Goal: Answer question/provide support

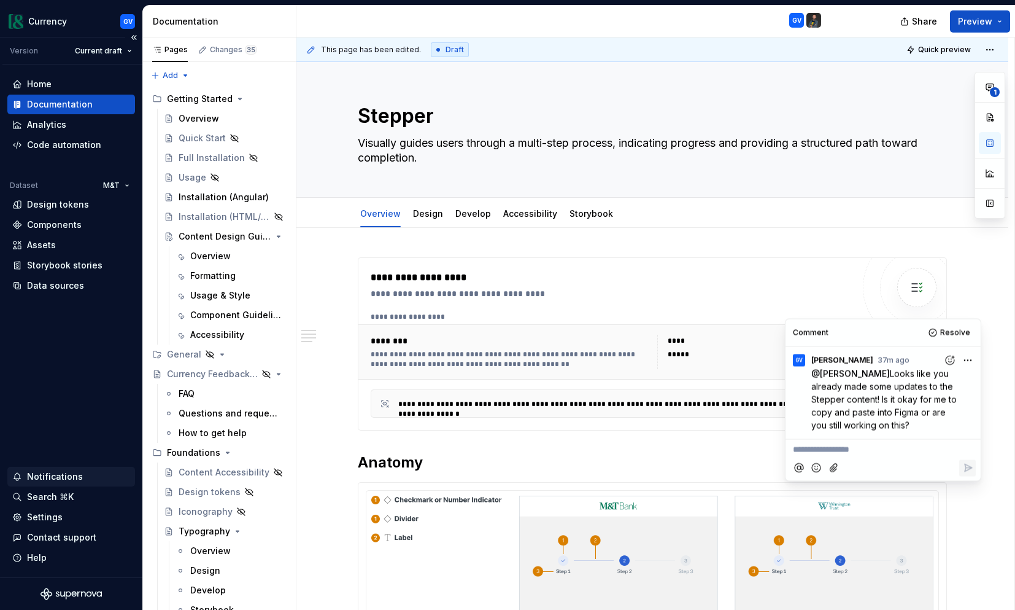
scroll to position [371, 0]
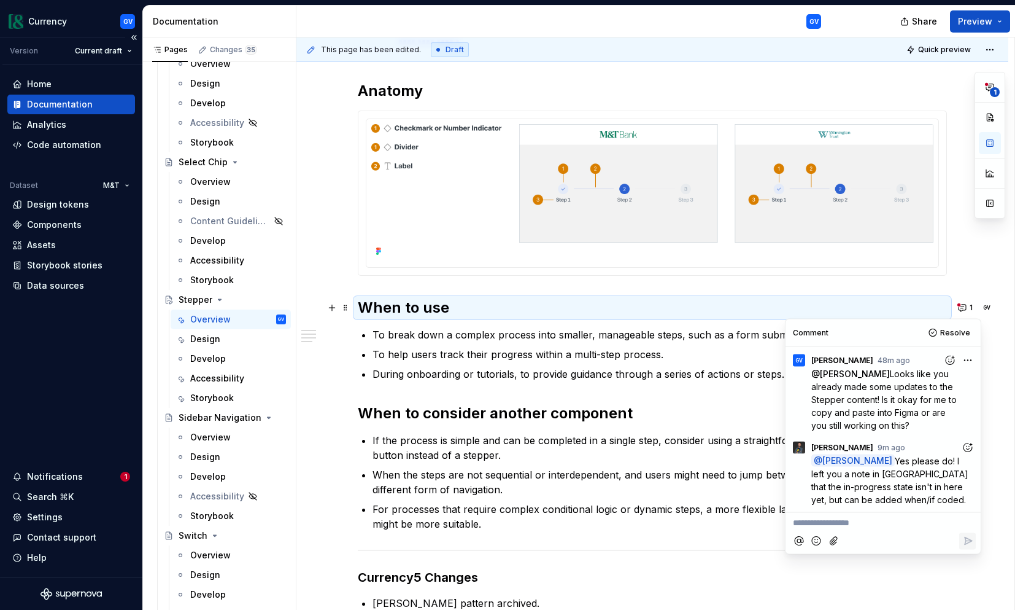
type textarea "*"
click at [902, 525] on p "**********" at bounding box center [883, 522] width 180 height 13
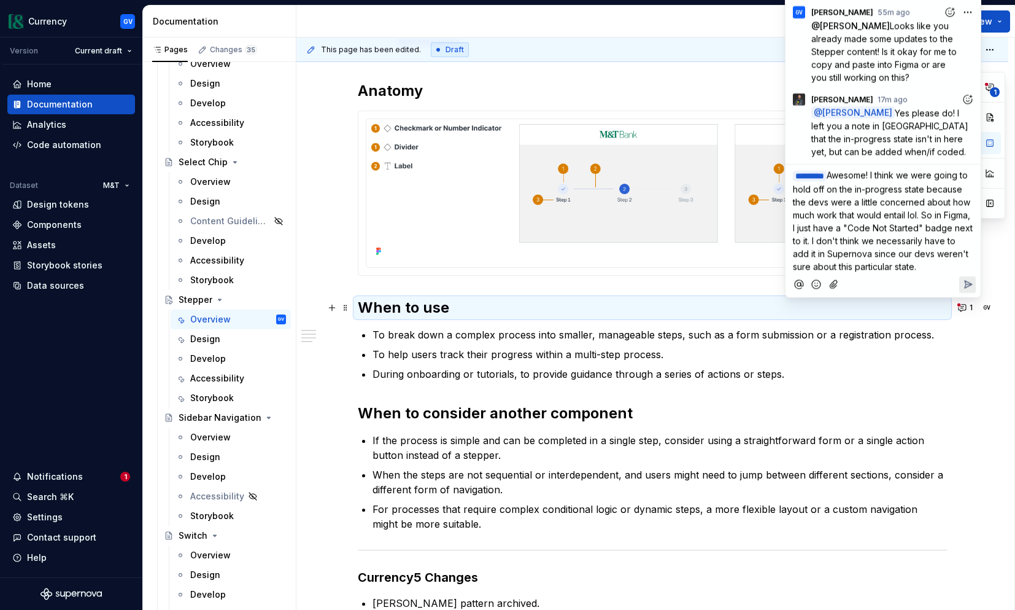
click at [969, 286] on icon "Reply" at bounding box center [968, 284] width 12 height 12
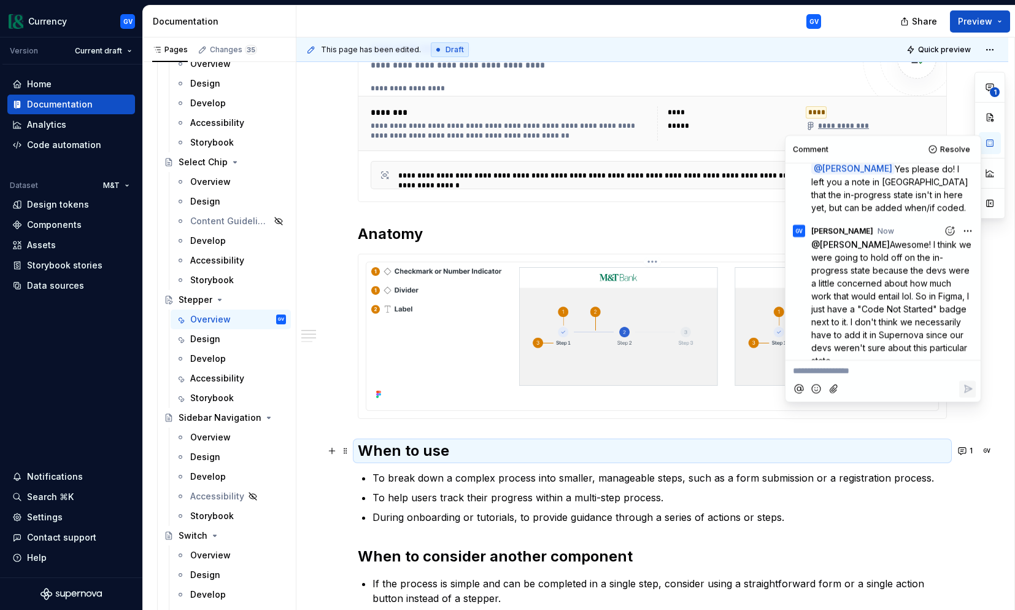
scroll to position [0, 0]
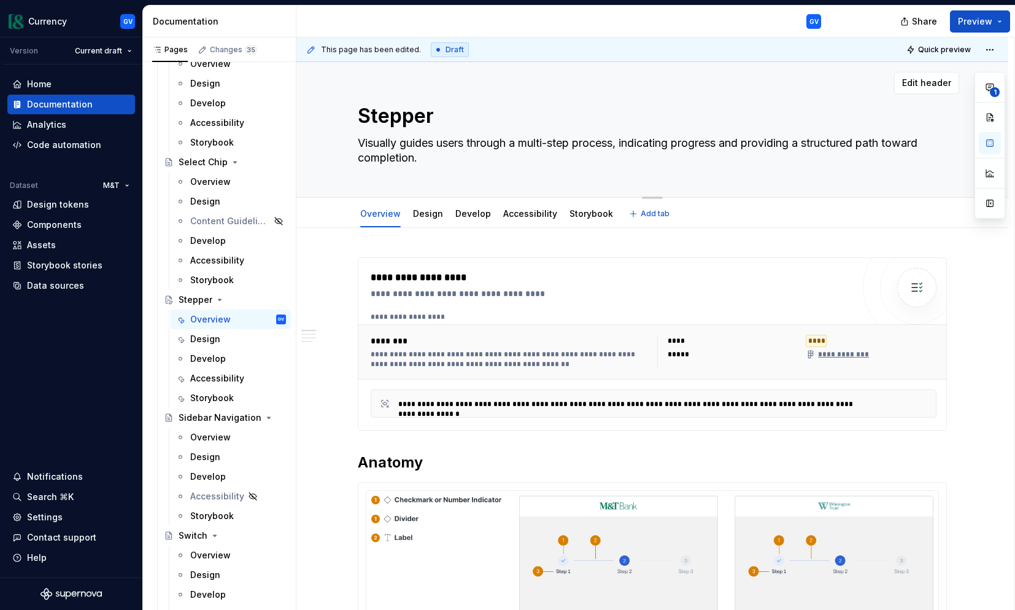
click at [334, 173] on div "Stepper Visually guides users through a multi-step process, indicating progress…" at bounding box center [653, 130] width 712 height 136
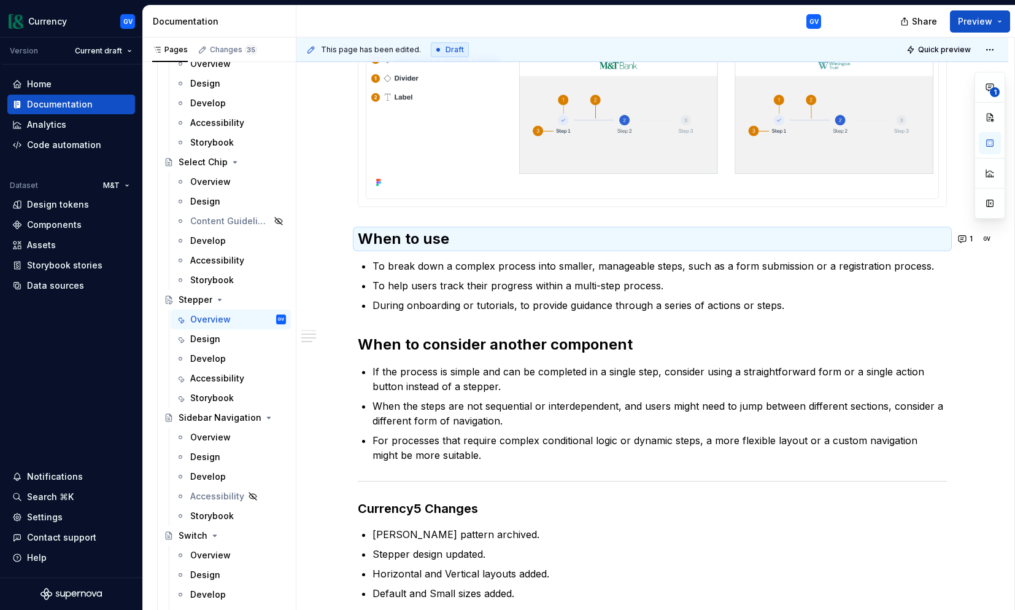
scroll to position [457, 0]
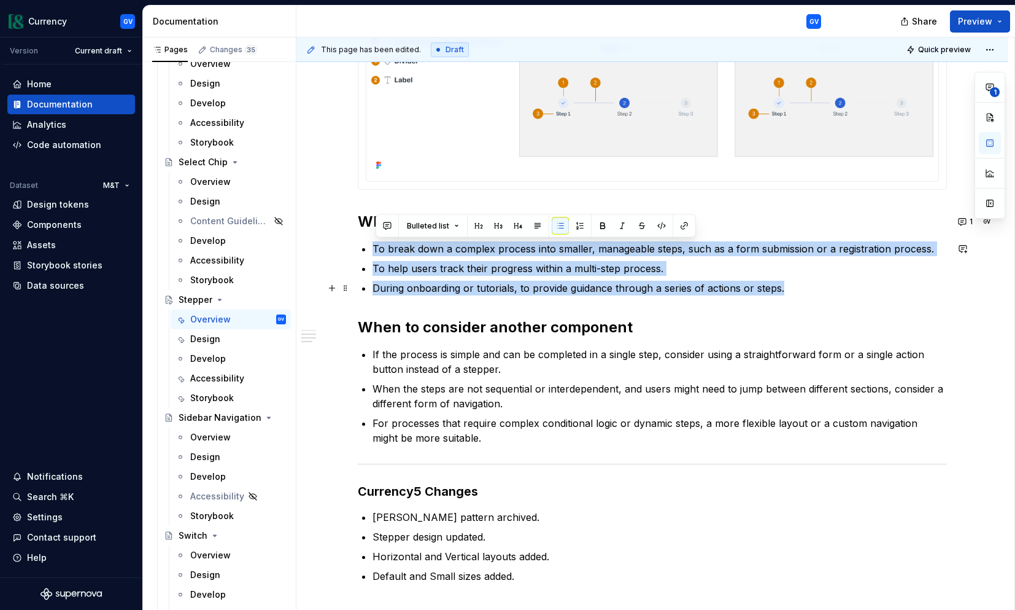
drag, startPoint x: 376, startPoint y: 244, endPoint x: 785, endPoint y: 290, distance: 411.5
click at [785, 290] on ul "To break down a complex process into smaller, manageable steps, such as a form …" at bounding box center [660, 268] width 575 height 54
copy ul "To break down a complex process into smaller, manageable steps, such as a form …"
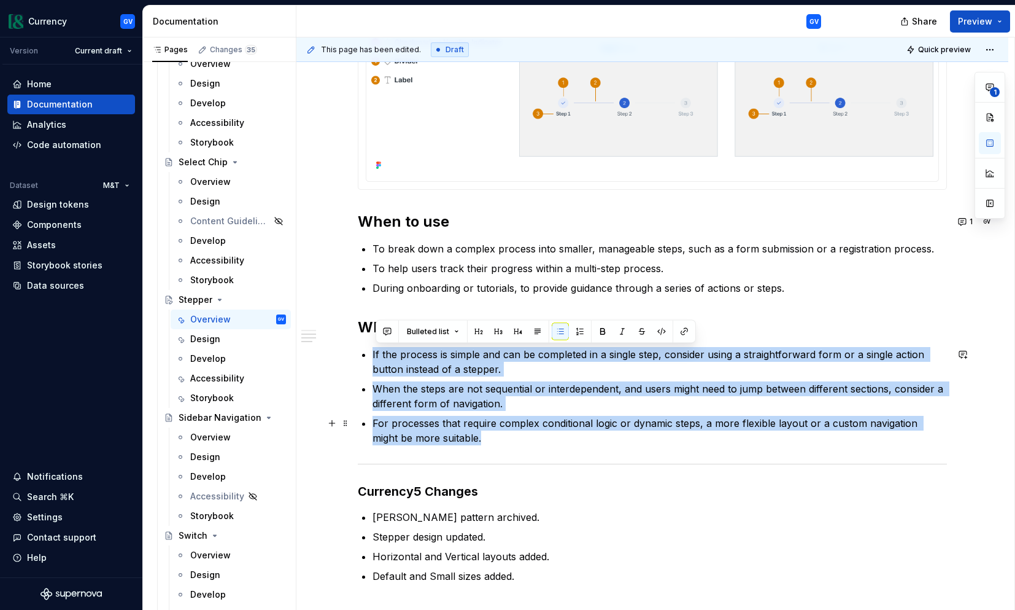
drag, startPoint x: 376, startPoint y: 357, endPoint x: 457, endPoint y: 435, distance: 112.5
click at [457, 435] on ul "If the process is simple and can be completed in a single step, consider using …" at bounding box center [660, 396] width 575 height 98
copy ul "If the process is simple and can be completed in a single step, consider using …"
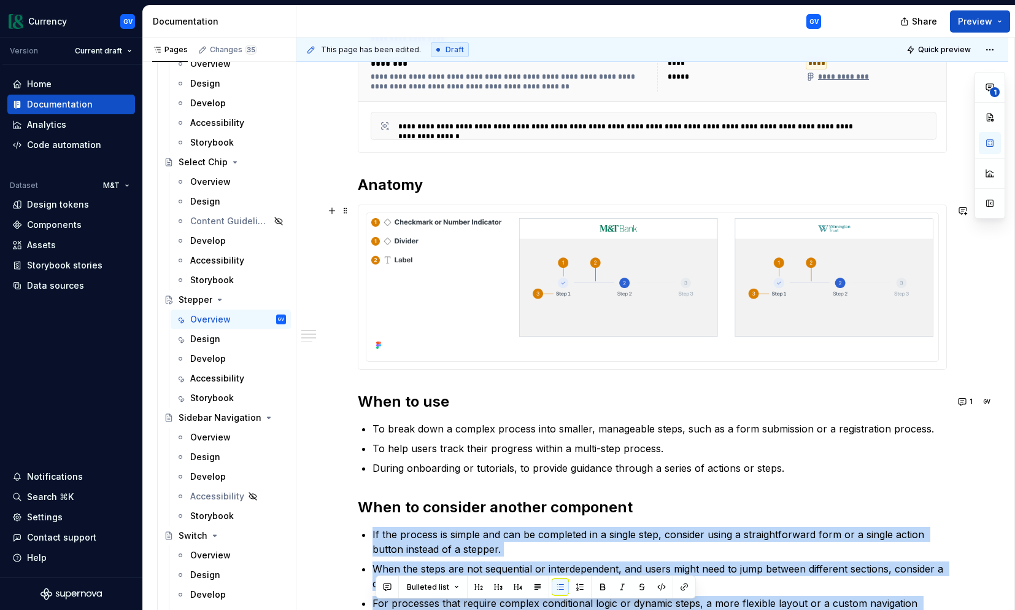
scroll to position [0, 0]
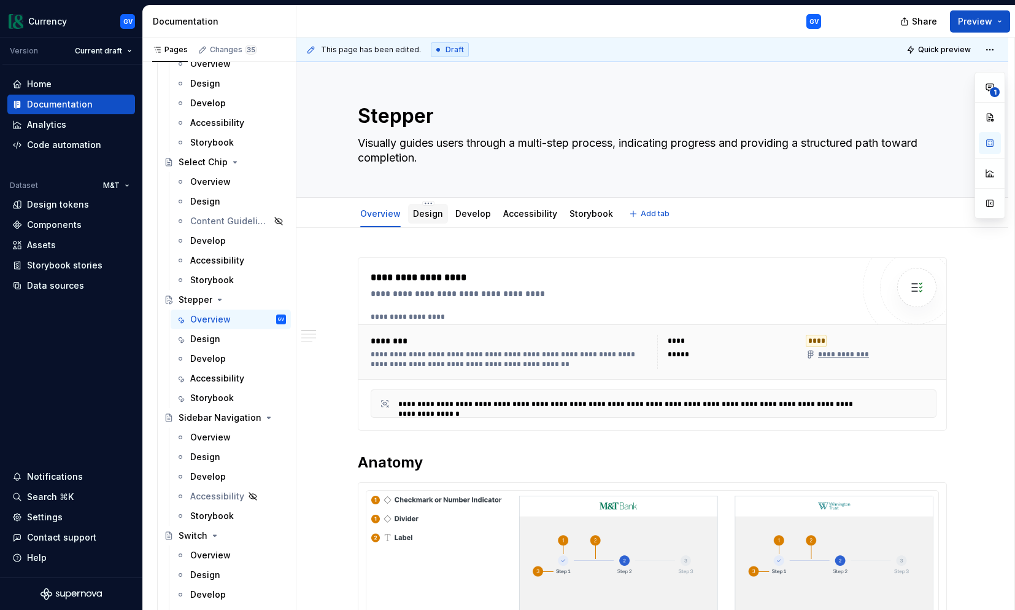
click at [438, 216] on link "Design" at bounding box center [428, 213] width 30 height 10
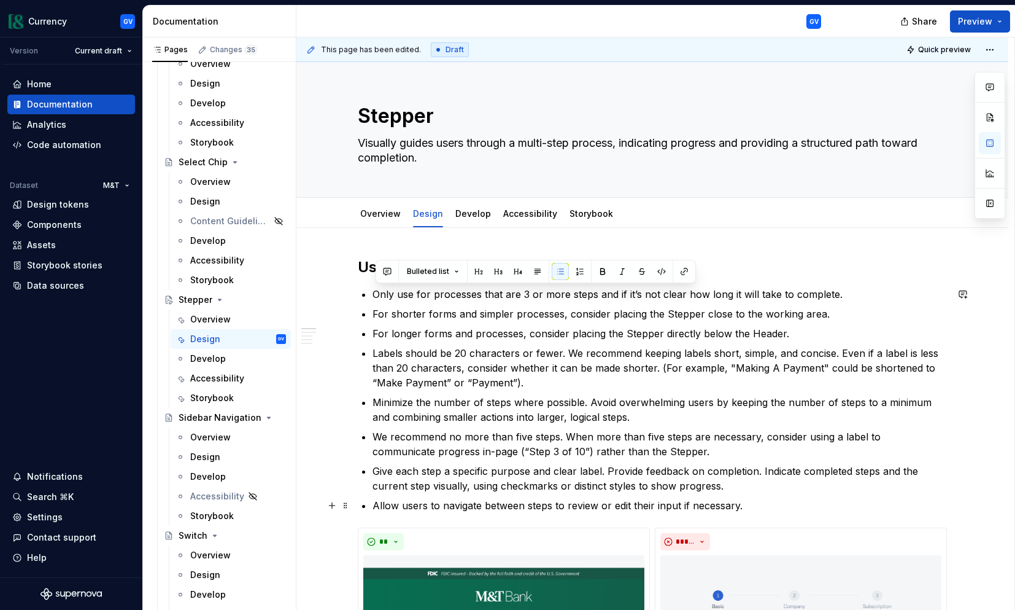
drag, startPoint x: 378, startPoint y: 294, endPoint x: 765, endPoint y: 498, distance: 438.0
click at [765, 498] on ul "Only use for processes that are 3 or more steps and if it’s not clear how long …" at bounding box center [660, 400] width 575 height 226
copy ul "Lore ips dol sitametco adip eli 1 se doei tempo inc ut la’e dol magna ali enim …"
type textarea "*"
